Goal: Information Seeking & Learning: Learn about a topic

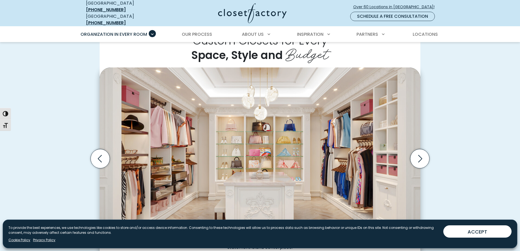
scroll to position [149, 0]
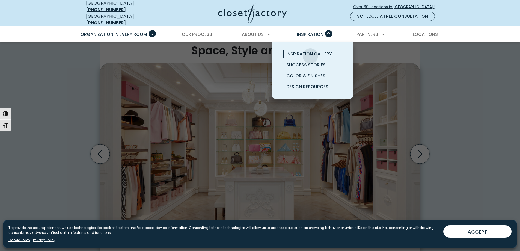
click at [311, 52] on span "Inspiration Gallery" at bounding box center [310, 54] width 46 height 6
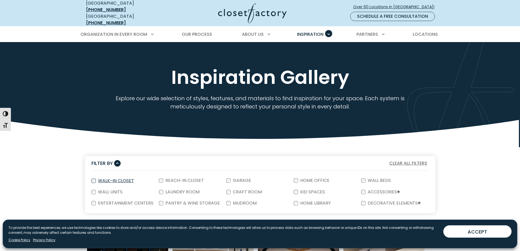
click at [105, 179] on label "Walk-In Closet" at bounding box center [115, 181] width 39 height 4
click at [231, 178] on label "Garage" at bounding box center [242, 180] width 22 height 4
